Goal: Task Accomplishment & Management: Manage account settings

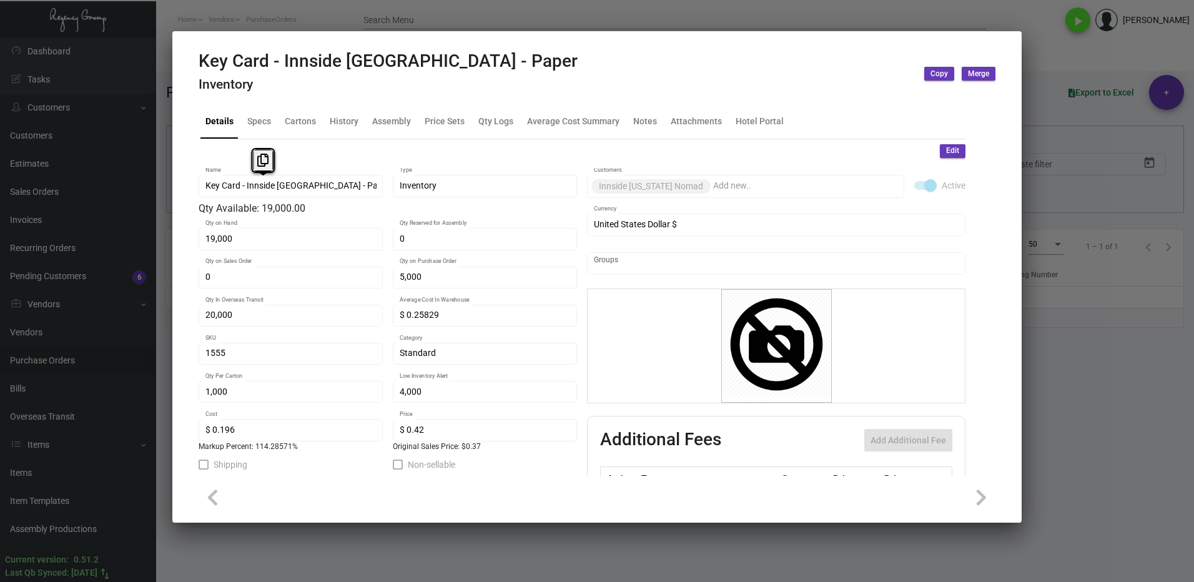
scroll to position [437, 0]
click at [1058, 347] on div at bounding box center [597, 291] width 1194 height 582
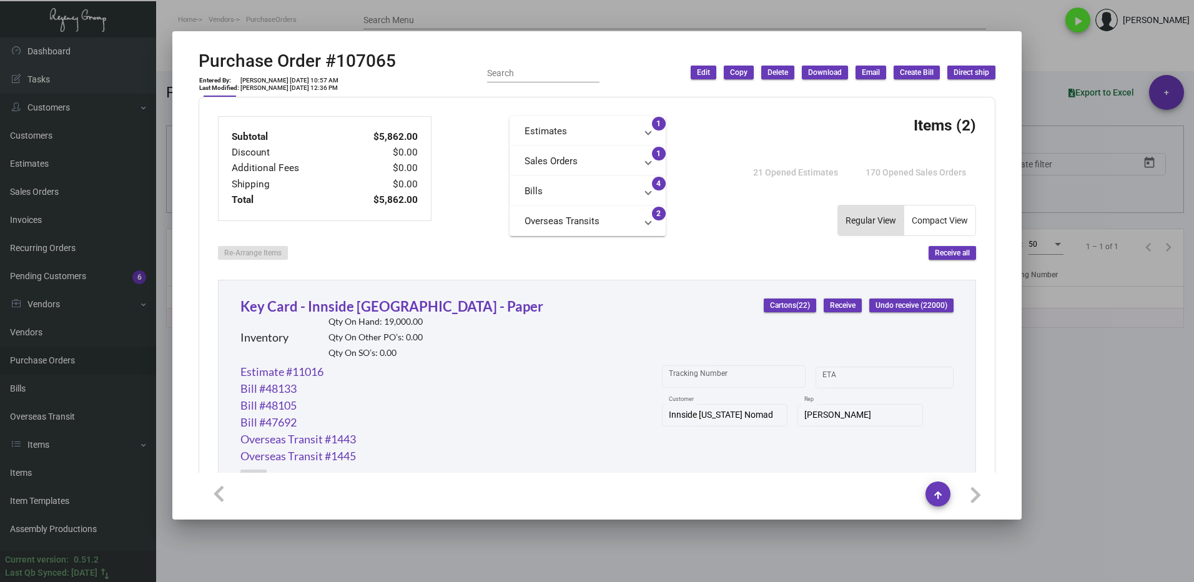
click at [44, 357] on div at bounding box center [597, 291] width 1194 height 582
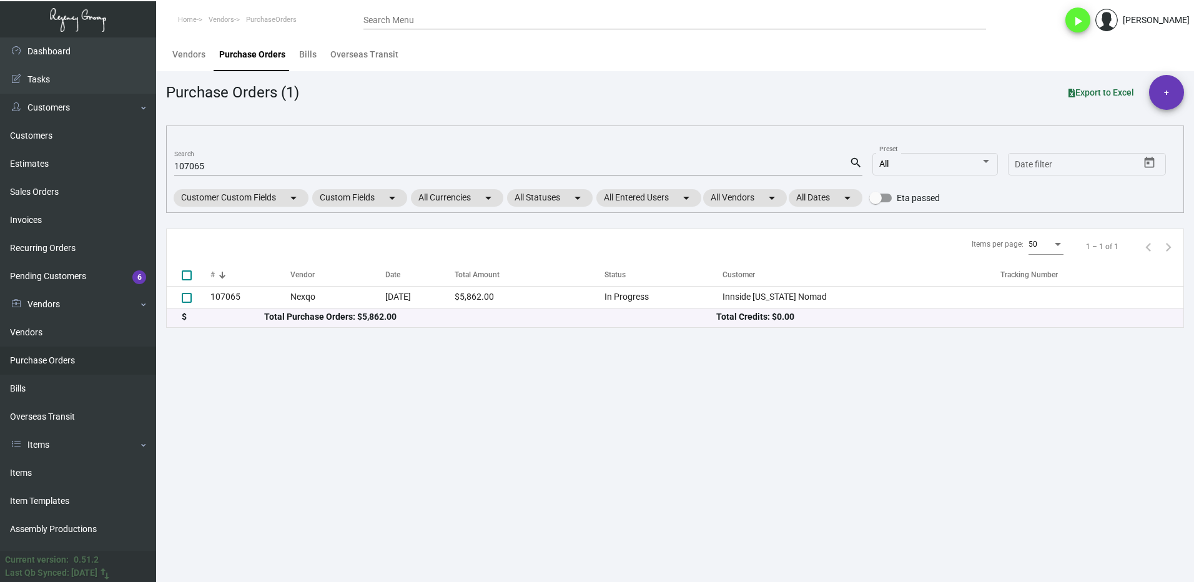
click at [245, 168] on input "107065" at bounding box center [511, 167] width 675 height 10
type input "1"
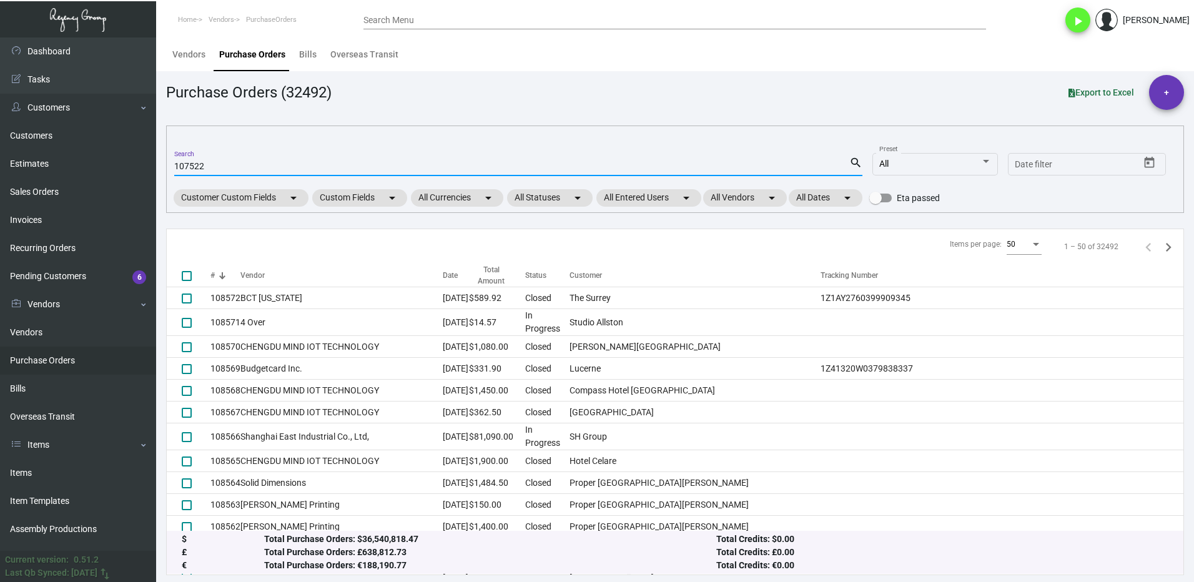
type input "107522"
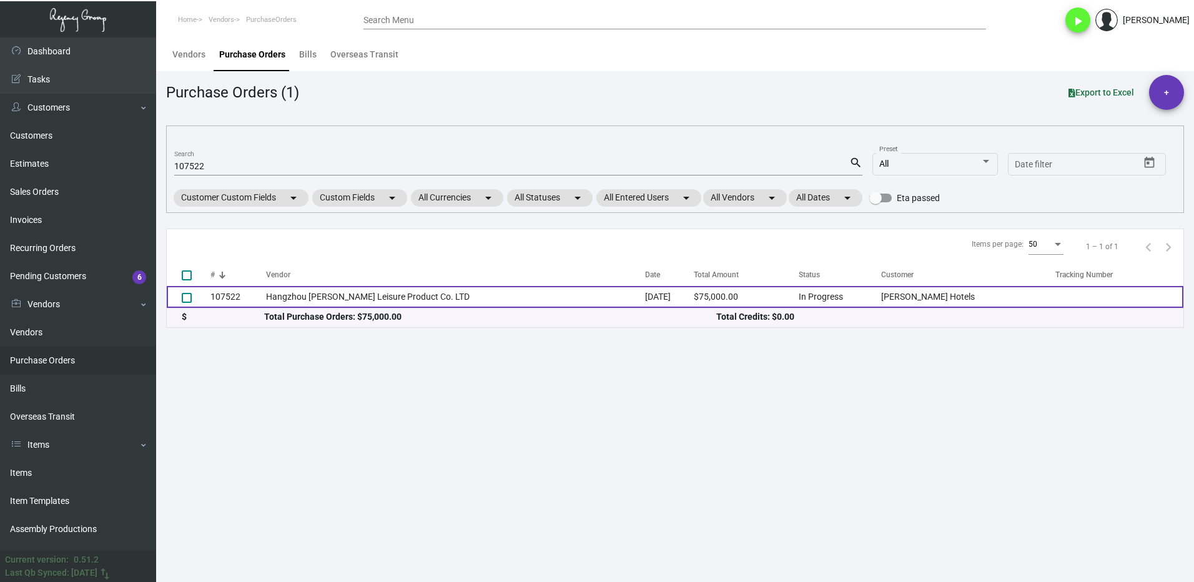
click at [249, 300] on td "107522" at bounding box center [238, 297] width 56 height 22
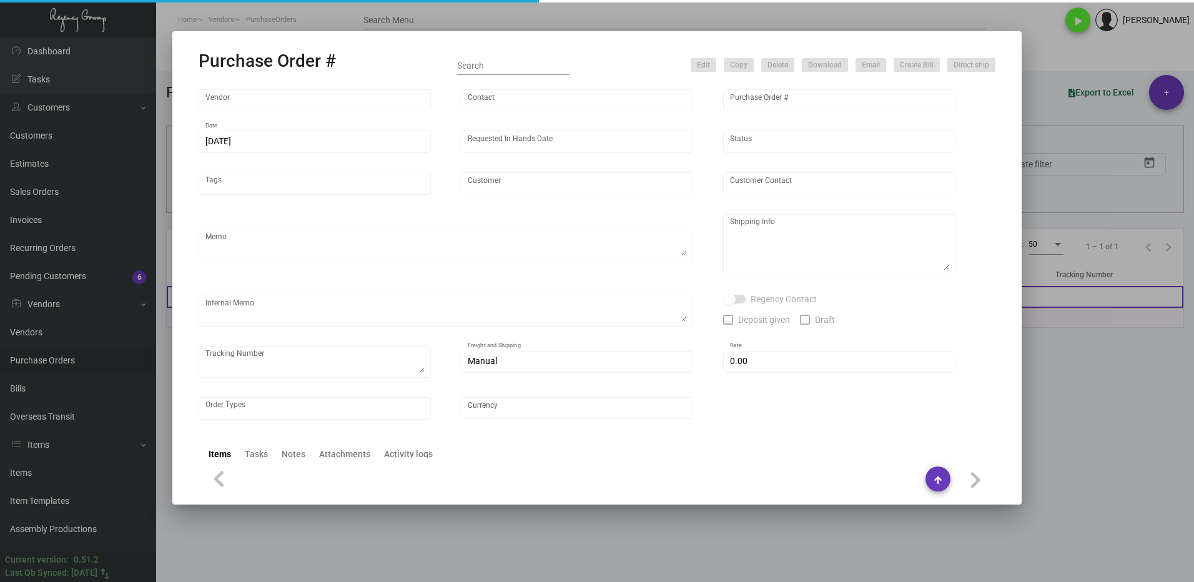
type input "Hangzhou [PERSON_NAME] Leisure Product Co. LTD"
type input "[PERSON_NAME]"
type input "107522"
type input "[DATE]"
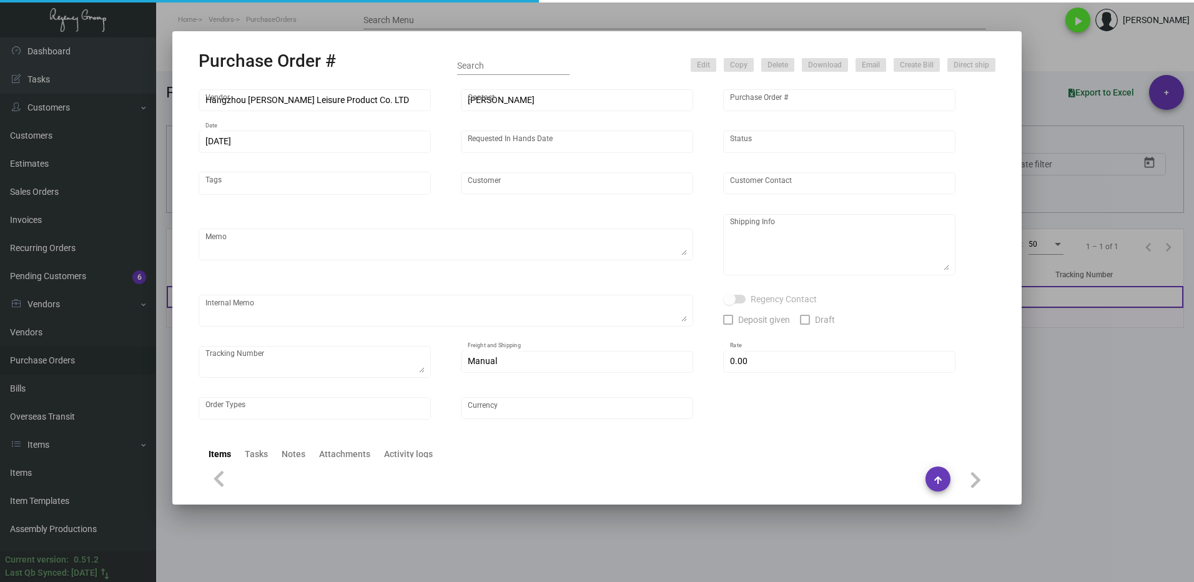
type input "[PERSON_NAME] Hotels"
type textarea "Please ship 20k once the production is complete. Boat to [GEOGRAPHIC_DATA]. For…"
type textarea "Regency Group NJ - [PERSON_NAME] [STREET_ADDRESS]"
checkbox input "true"
type input "$ 0.00"
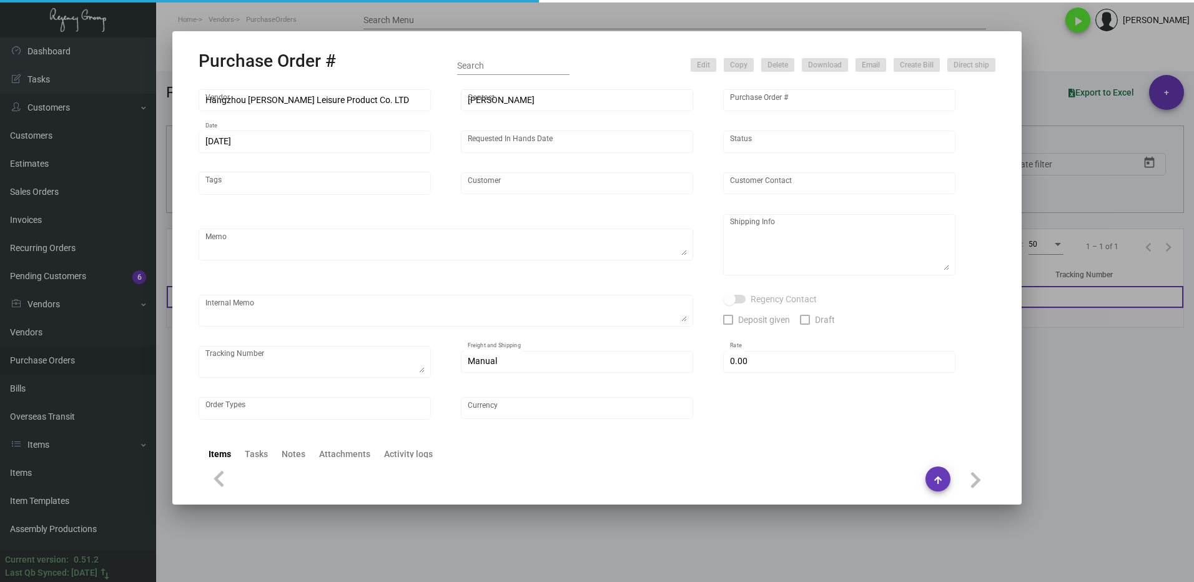
type input "United States Dollar $"
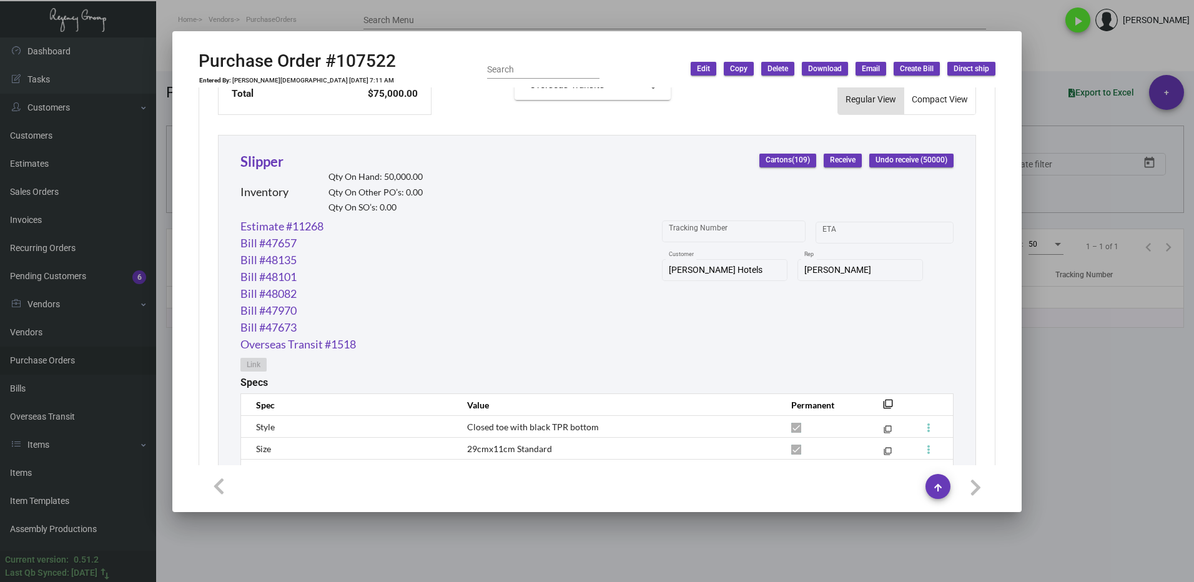
scroll to position [483, 0]
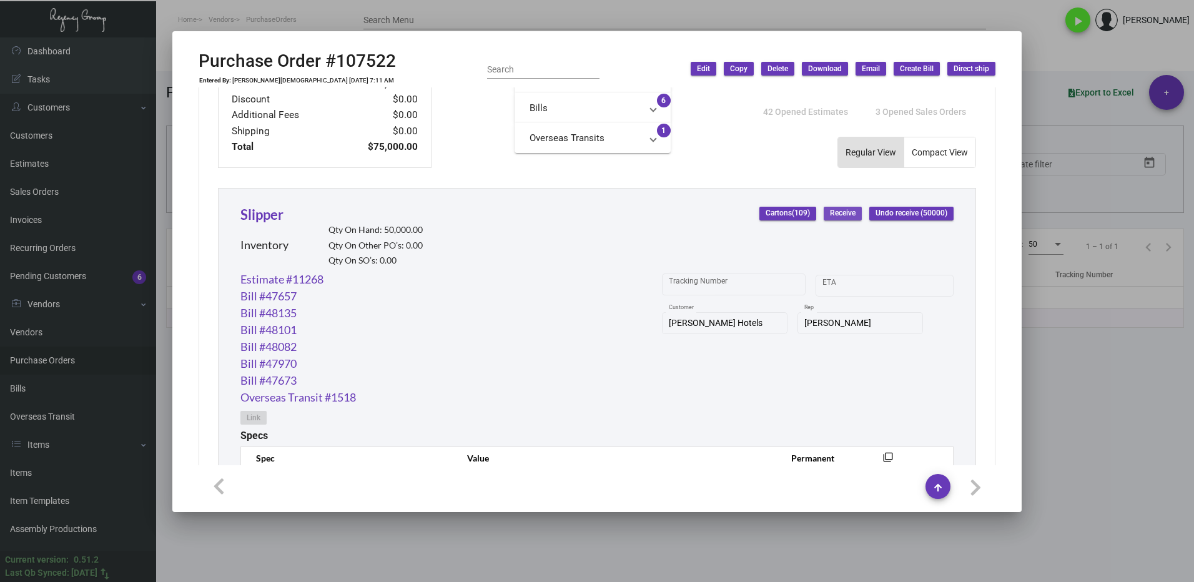
click at [832, 212] on span "Receive" at bounding box center [843, 213] width 26 height 11
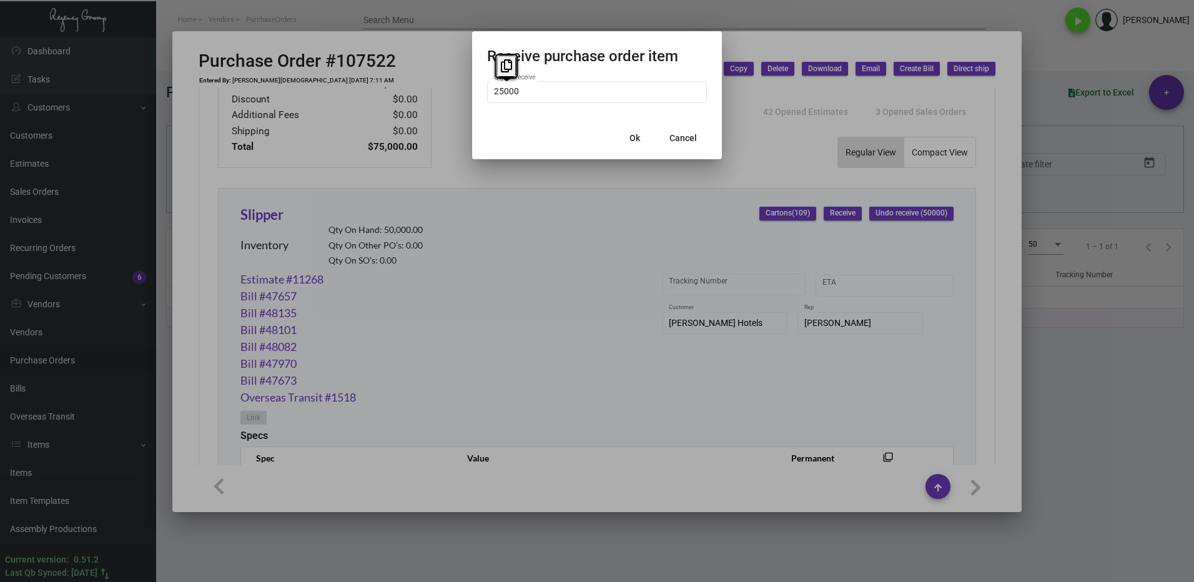
type input "25,000"
click at [601, 251] on div at bounding box center [597, 291] width 1194 height 582
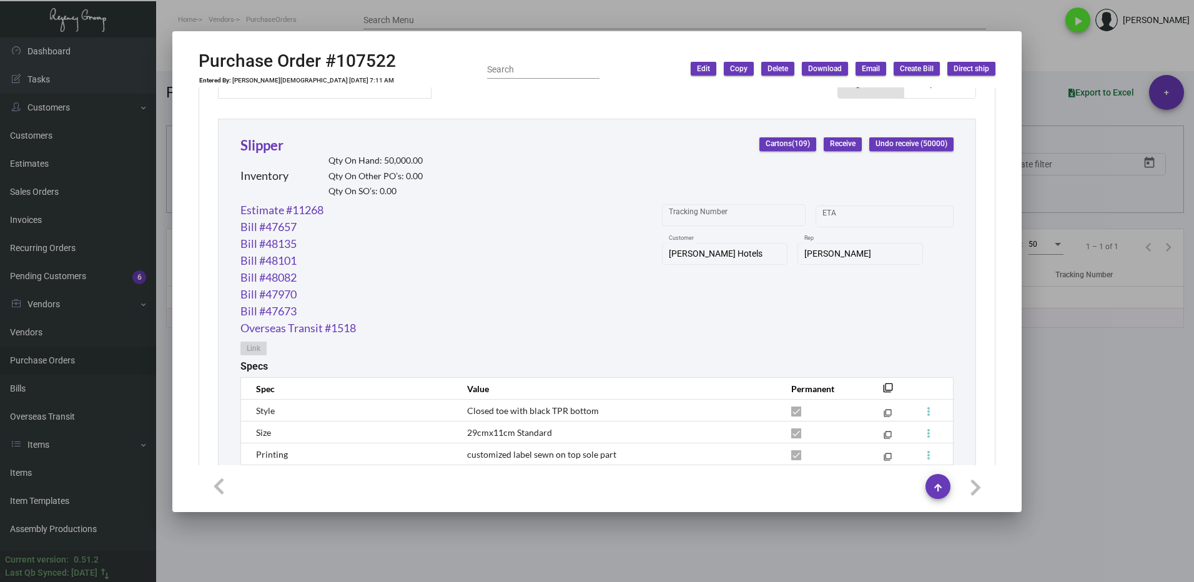
scroll to position [545, 0]
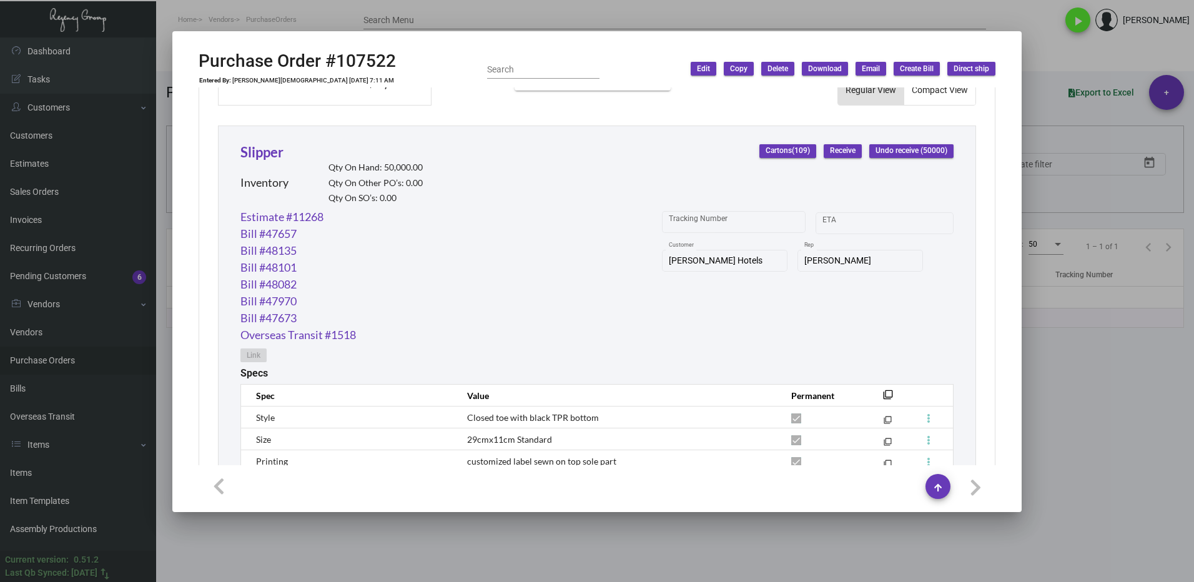
click at [832, 151] on span "Receive" at bounding box center [843, 150] width 26 height 11
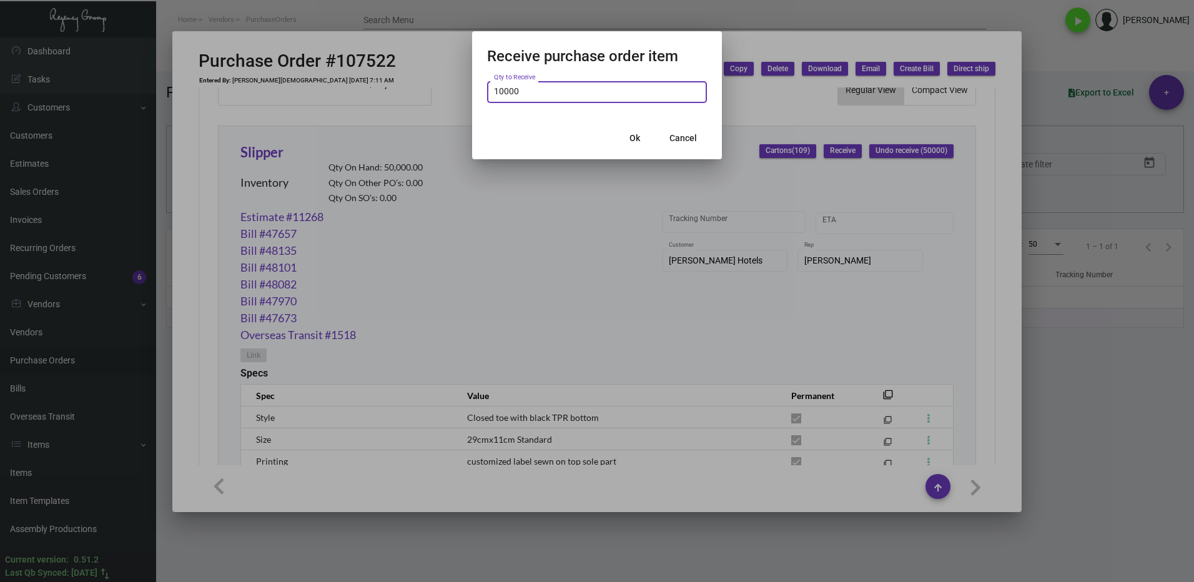
type input "10,000"
click at [629, 140] on button "Ok" at bounding box center [634, 138] width 40 height 22
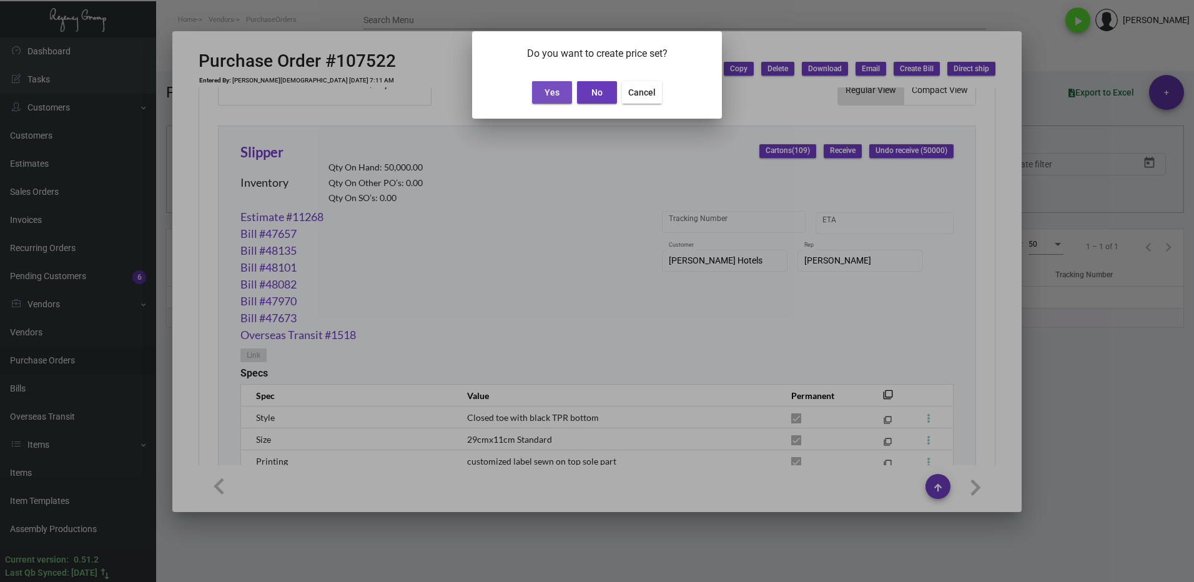
click at [562, 89] on button "Yes" at bounding box center [552, 92] width 40 height 22
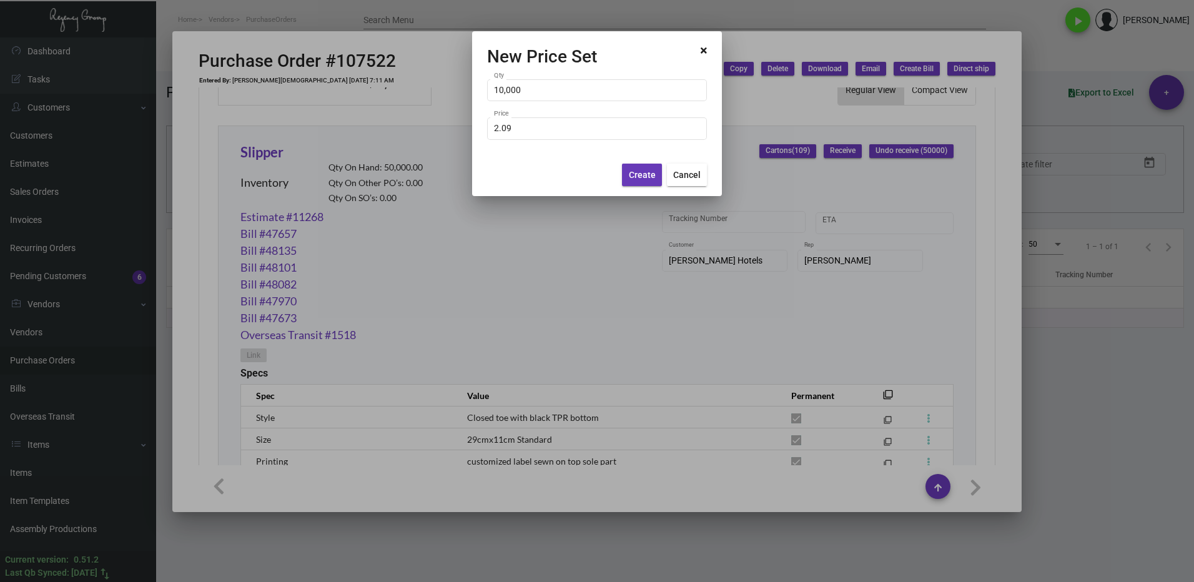
click at [634, 179] on span "Create" at bounding box center [642, 175] width 27 height 10
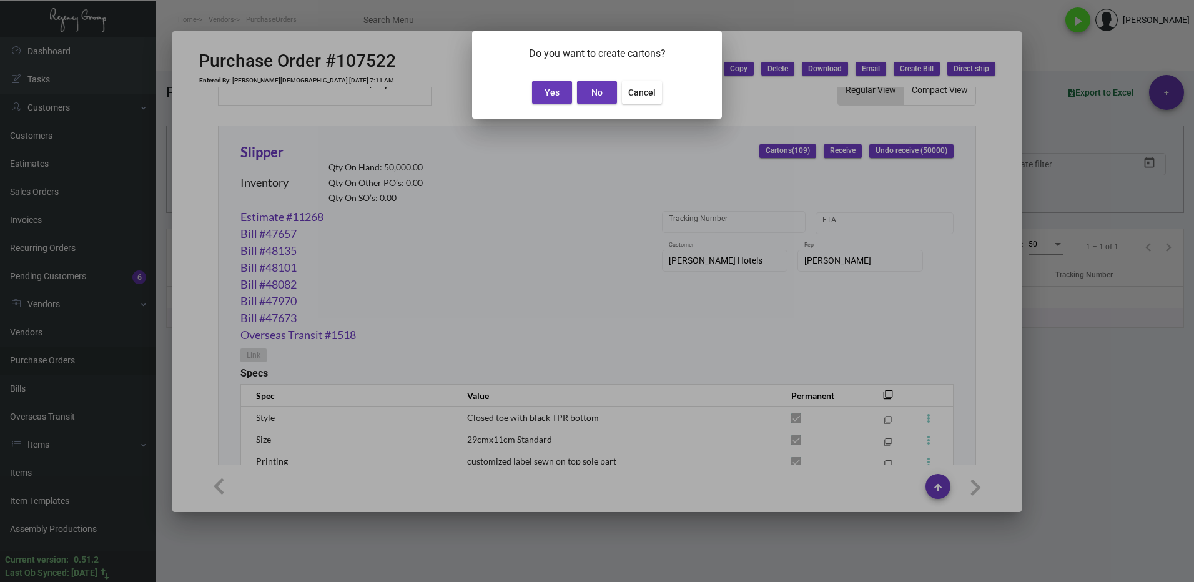
click at [546, 94] on span "Yes" at bounding box center [551, 92] width 15 height 10
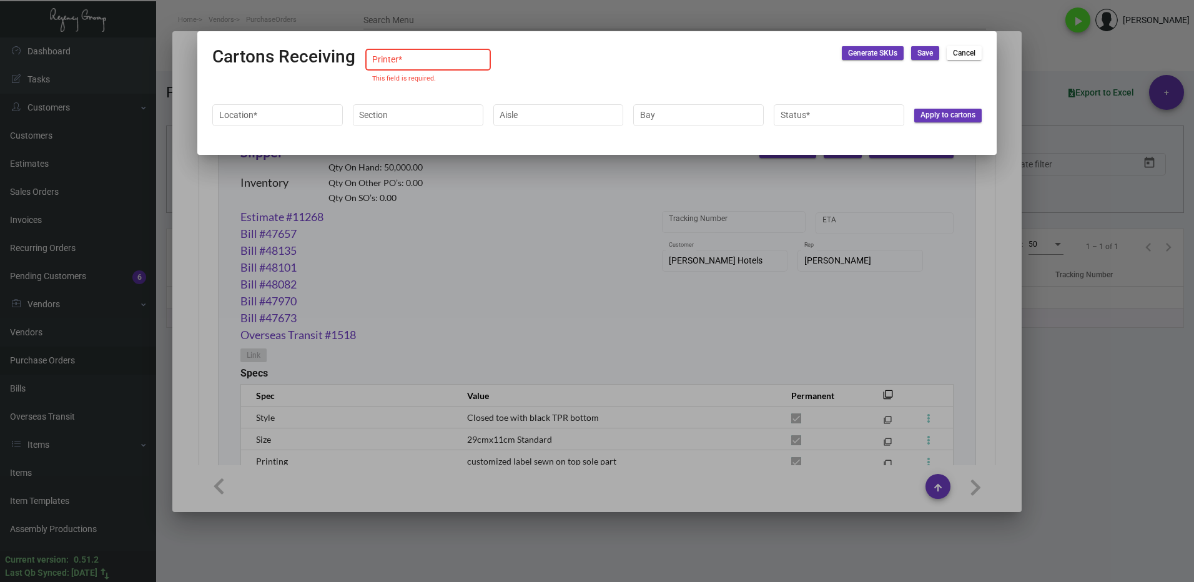
type input "Default"
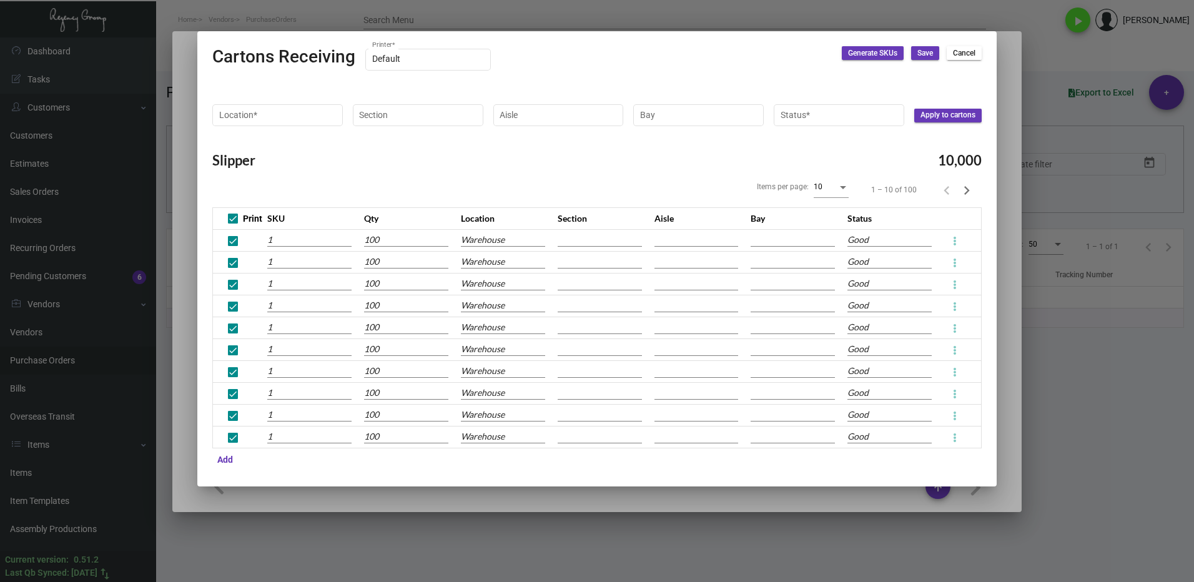
type input "10002037250497"
type input "10002037250498"
type input "10002037250499"
type input "10002037250500"
type input "10002037250501"
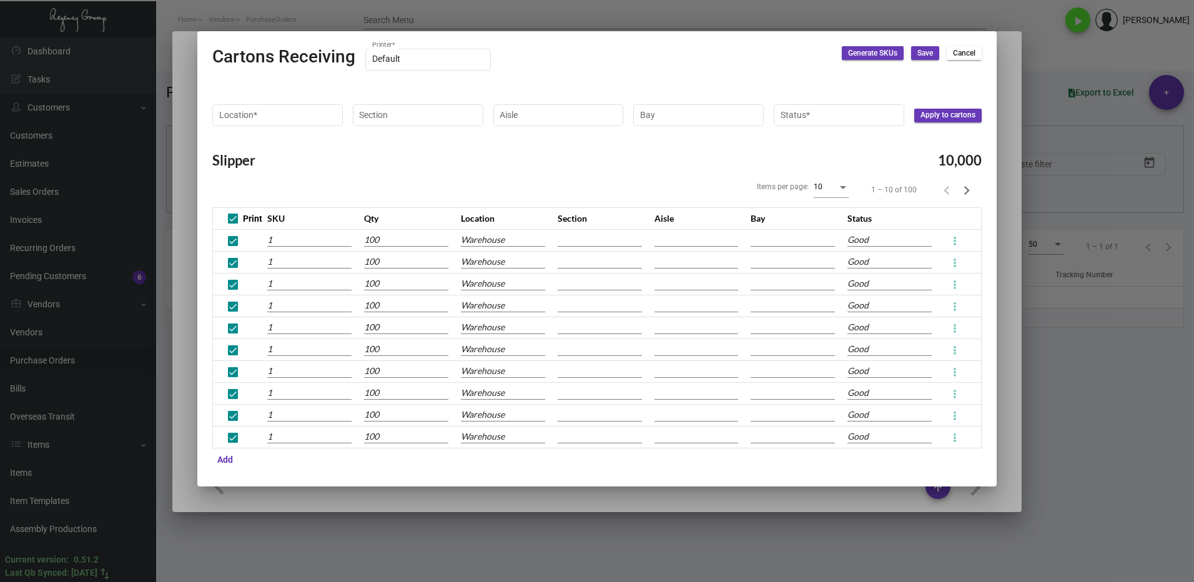
type input "10002037250502"
type input "10002037250503"
type input "10002037250504"
type input "10002037250505"
type input "10002037250506"
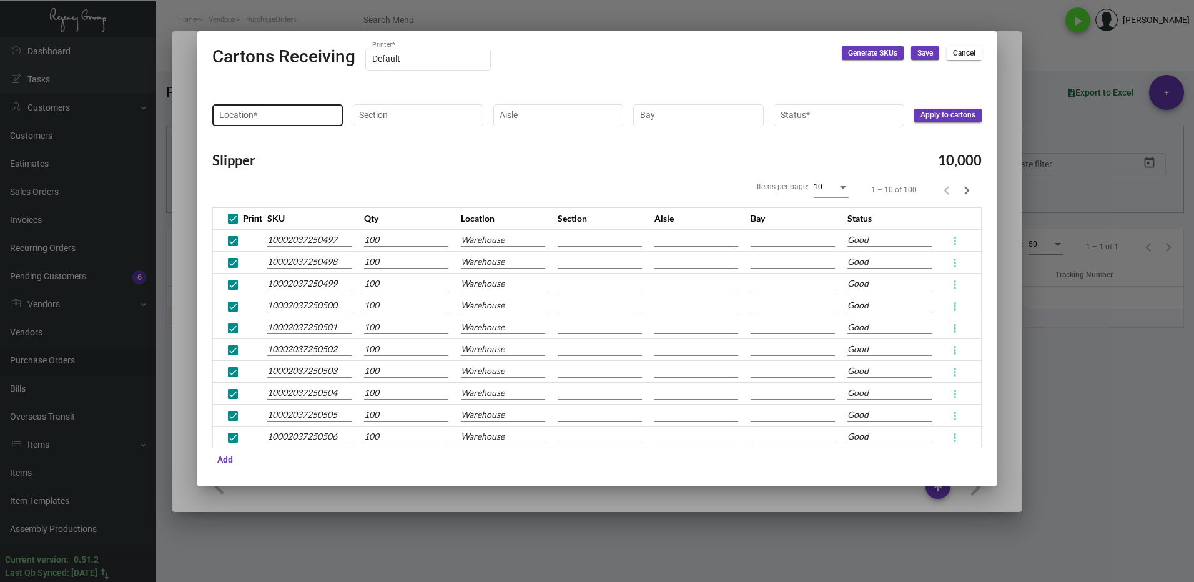
click at [278, 115] on input "Location *" at bounding box center [277, 115] width 117 height 10
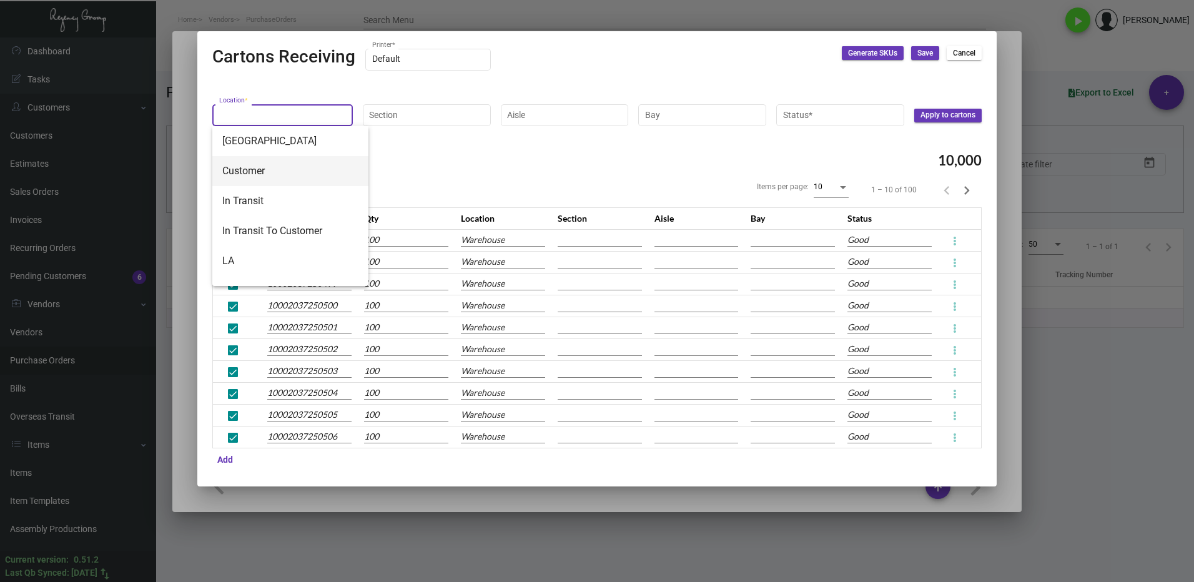
scroll to position [230, 0]
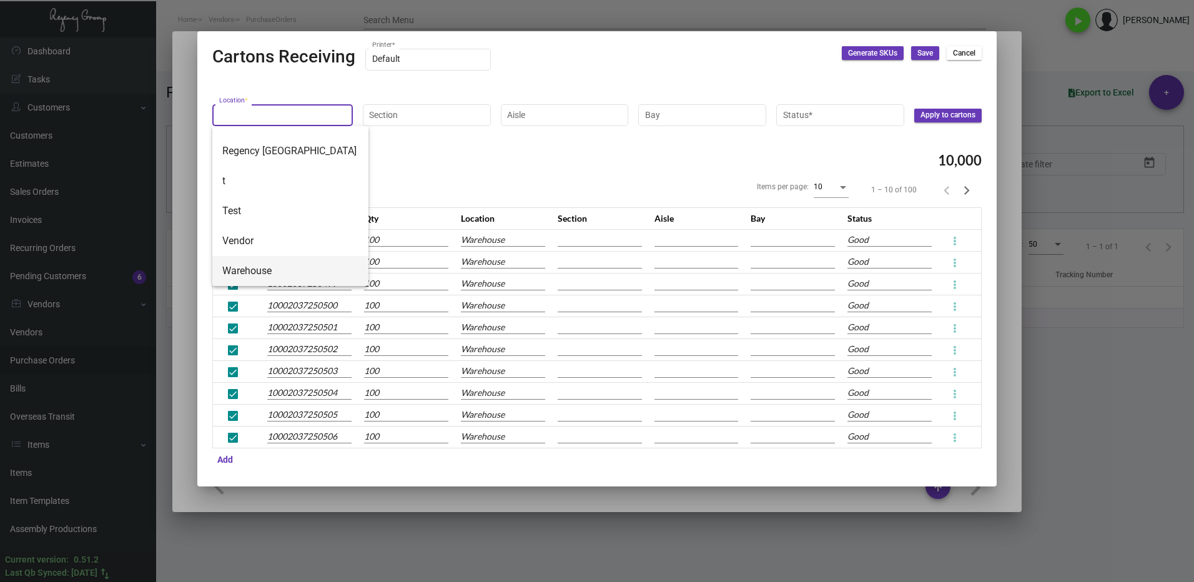
click at [272, 262] on span "Warehouse" at bounding box center [290, 271] width 136 height 30
type input "Warehouse"
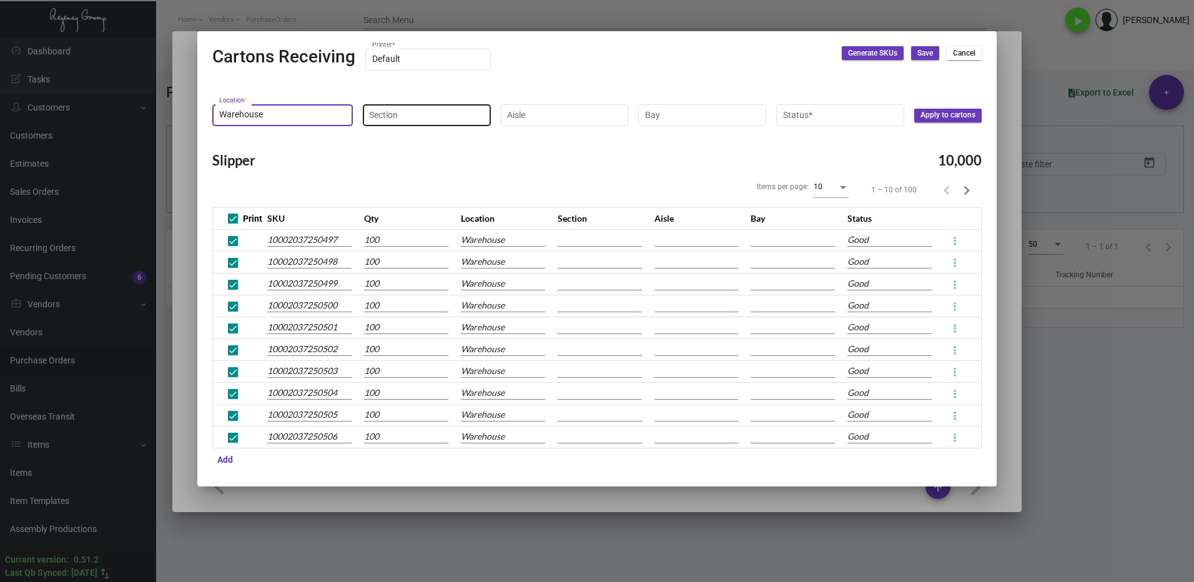
click at [400, 116] on input "Section" at bounding box center [426, 115] width 115 height 10
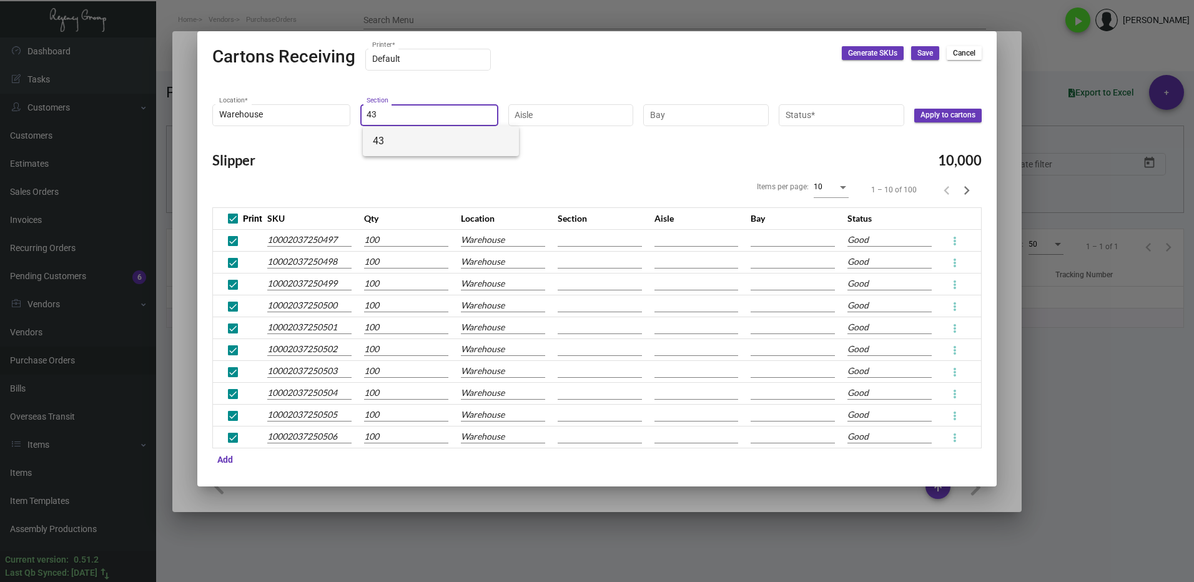
type input "43"
click at [395, 144] on span "43" at bounding box center [441, 141] width 136 height 30
click at [538, 114] on input "Aisle" at bounding box center [571, 115] width 112 height 10
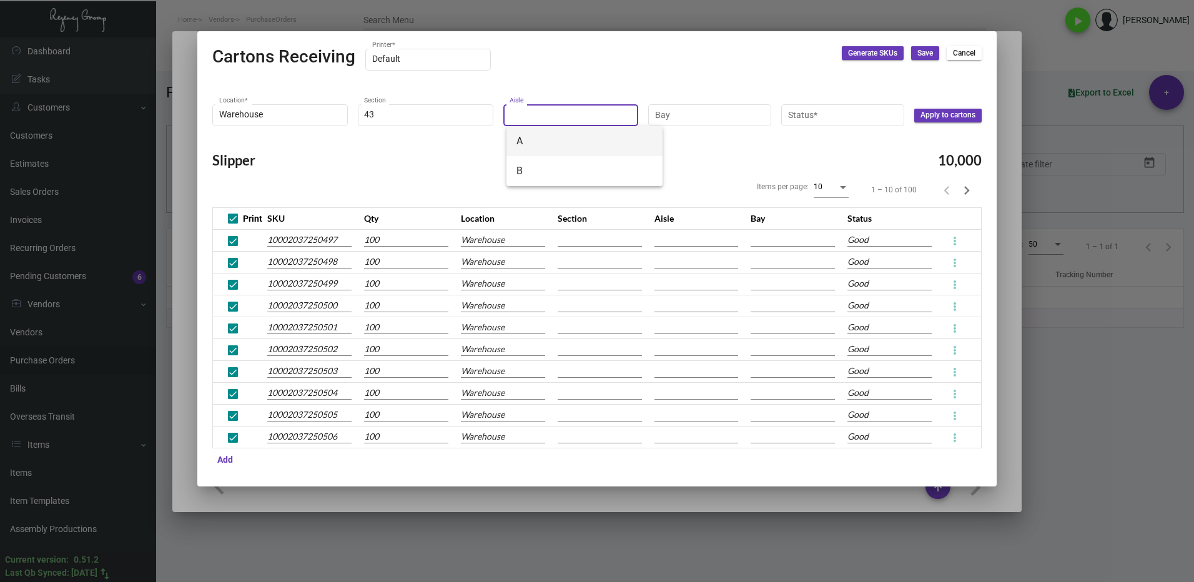
click at [536, 141] on span "A" at bounding box center [584, 141] width 136 height 30
type input "A"
click at [714, 118] on input "Bay" at bounding box center [710, 115] width 110 height 10
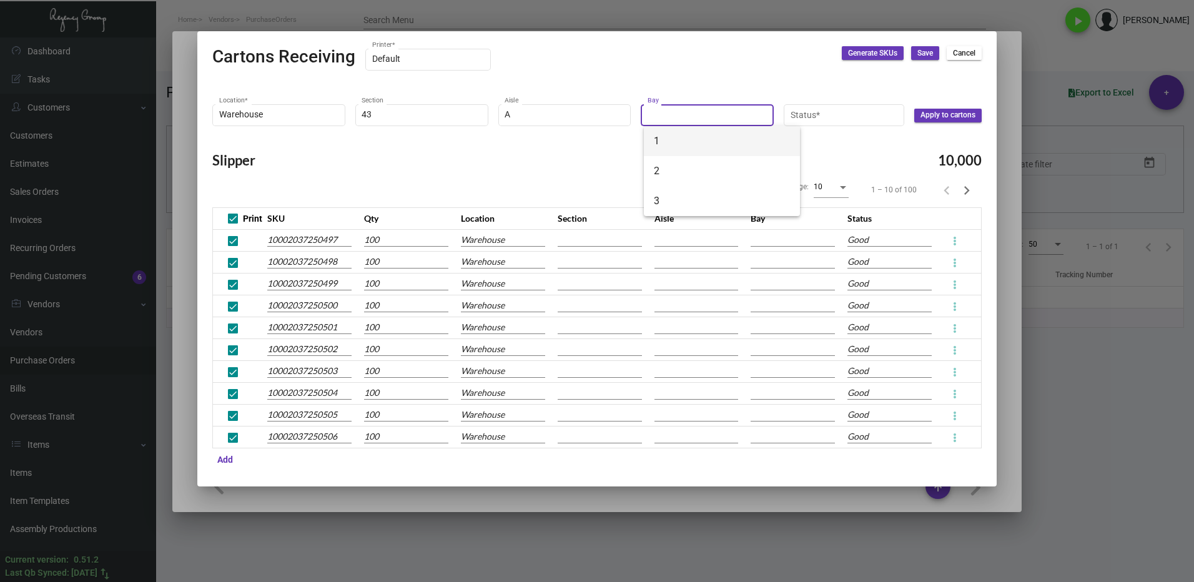
click at [691, 138] on span "1" at bounding box center [722, 141] width 136 height 30
type input "1"
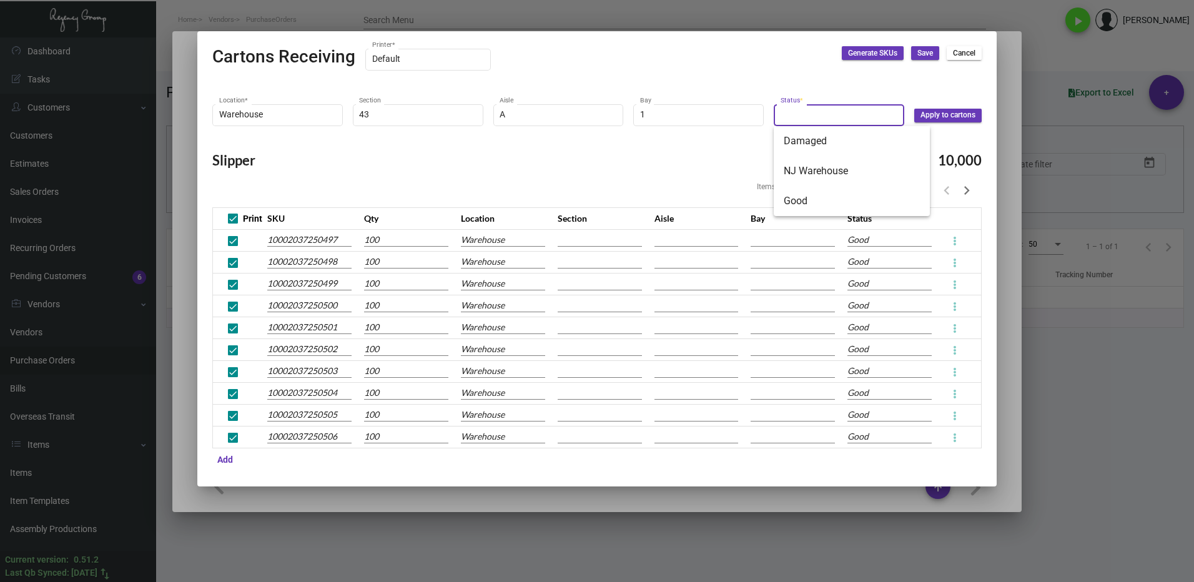
click at [810, 116] on input "Status *" at bounding box center [838, 115] width 117 height 10
click at [799, 204] on span "Good" at bounding box center [852, 201] width 136 height 30
type input "Good"
click at [940, 114] on span "Apply to cartons" at bounding box center [947, 115] width 55 height 11
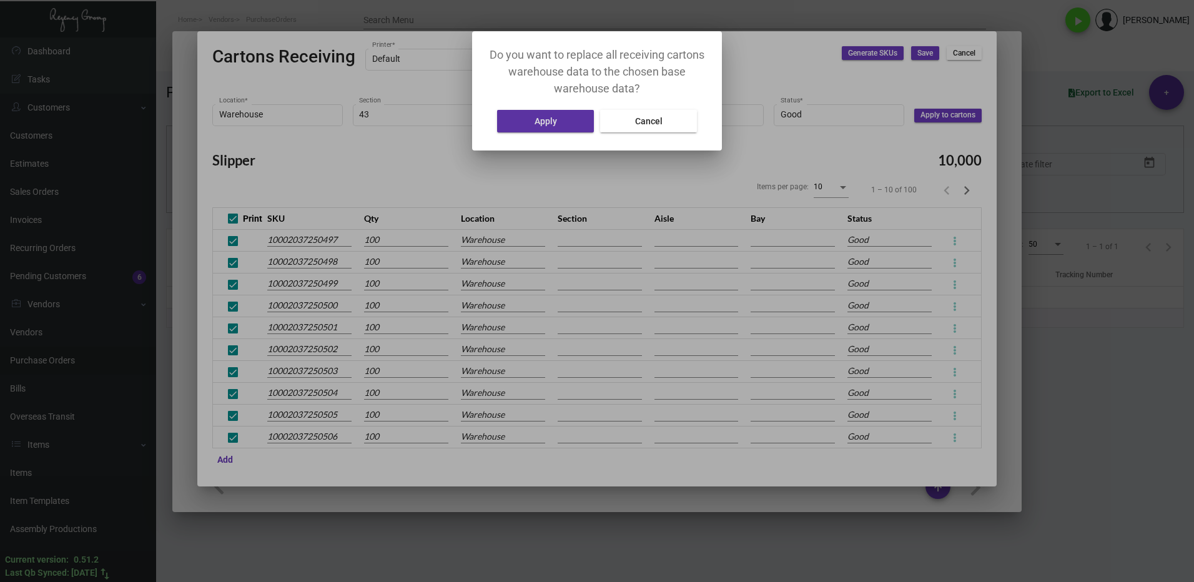
click at [548, 114] on button "Apply" at bounding box center [545, 121] width 97 height 22
type input "43"
type input "A"
type input "1"
type input "43"
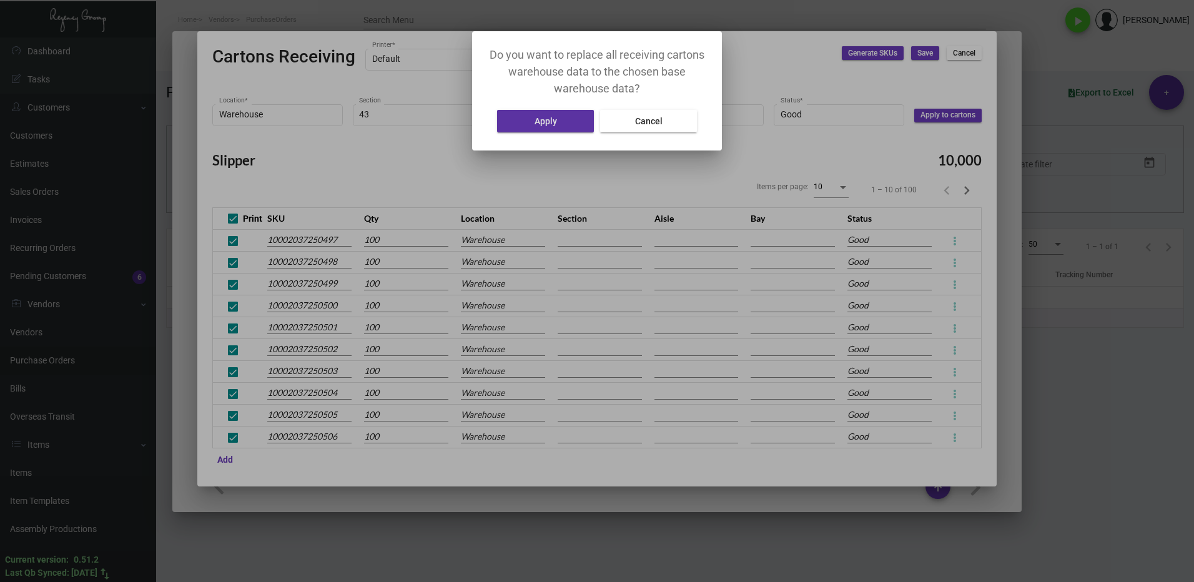
type input "A"
type input "1"
type input "43"
type input "A"
type input "1"
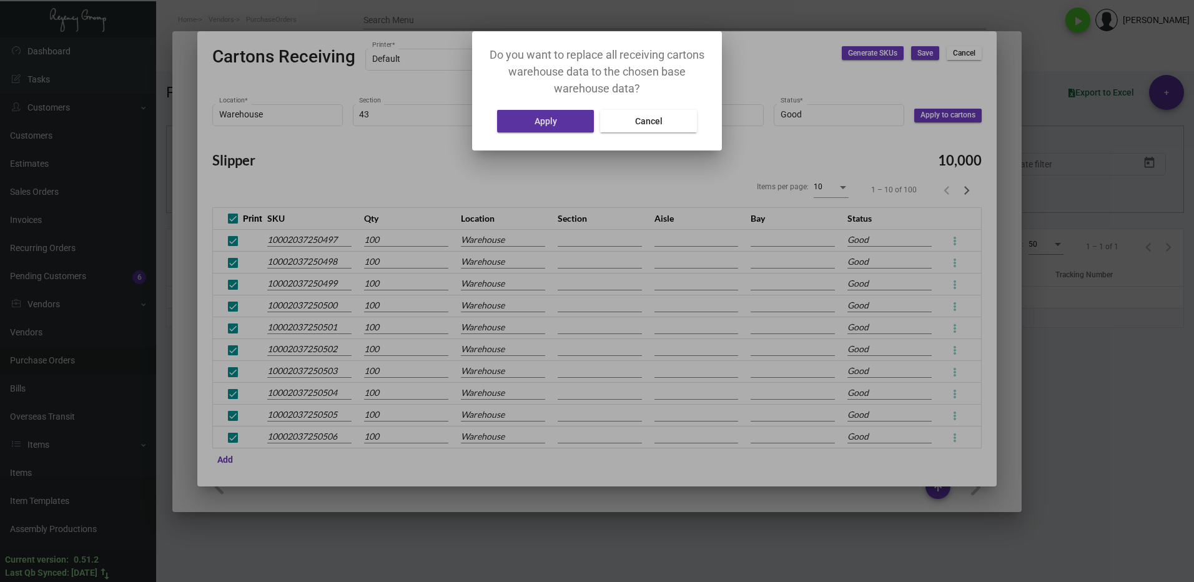
type input "43"
type input "A"
type input "1"
type input "43"
type input "A"
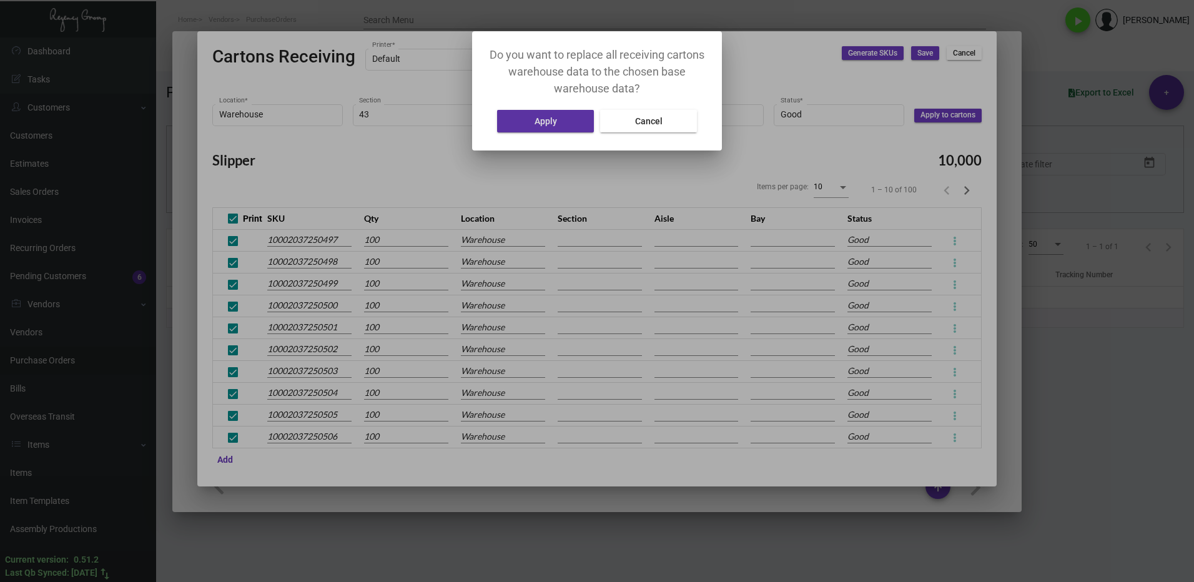
type input "1"
type input "43"
type input "A"
type input "1"
type input "43"
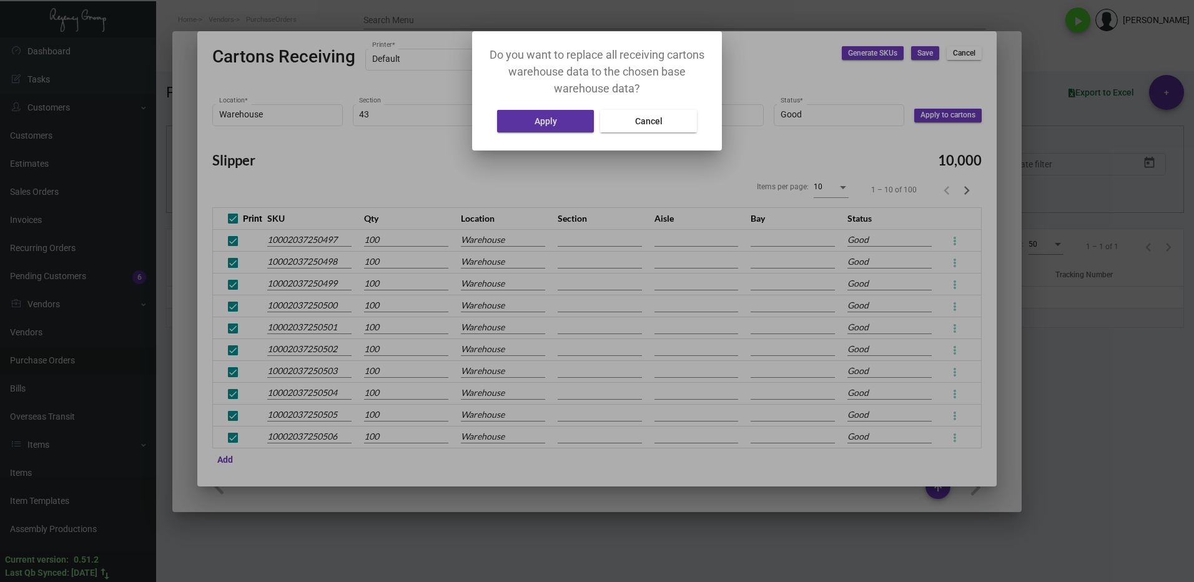
type input "A"
type input "1"
type input "43"
type input "A"
type input "1"
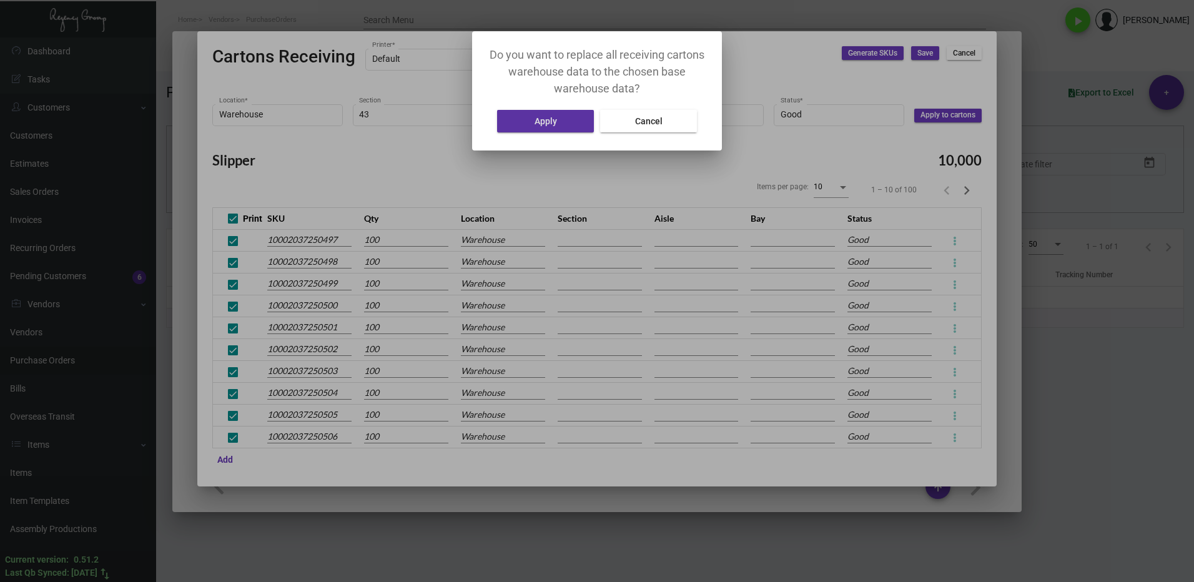
type input "43"
type input "A"
type input "1"
type input "43"
type input "A"
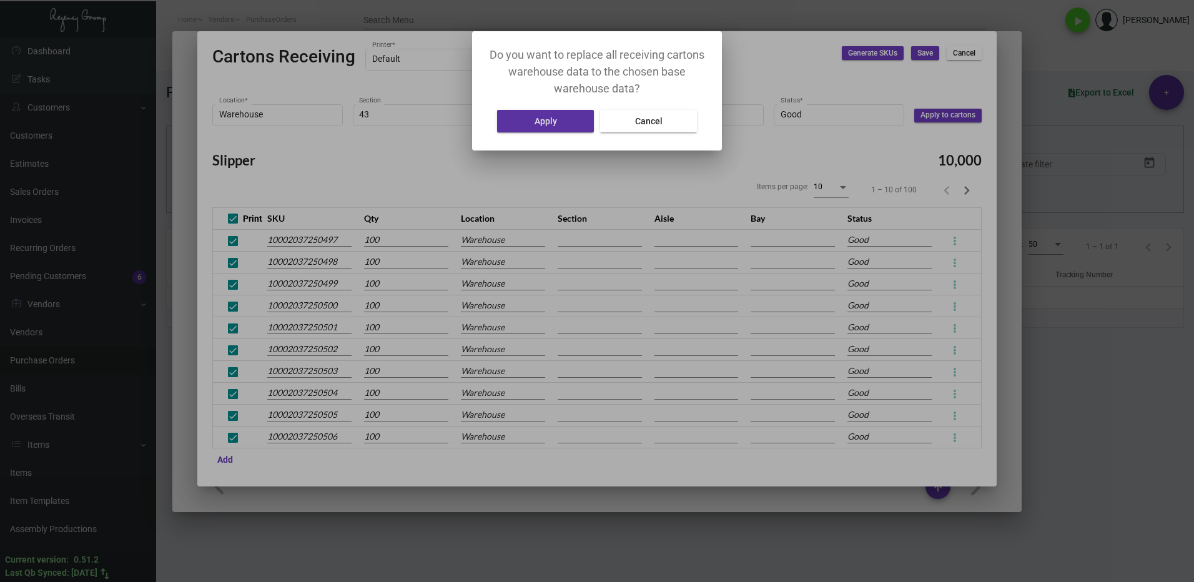
type input "1"
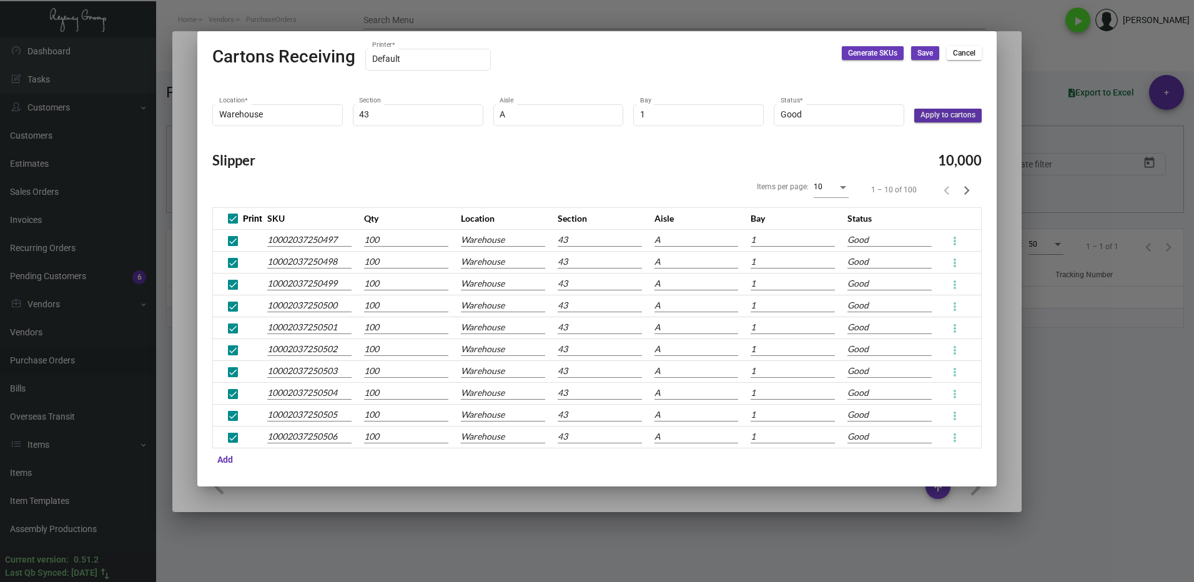
click at [918, 55] on span "Save" at bounding box center [925, 53] width 16 height 11
